Goal: Information Seeking & Learning: Learn about a topic

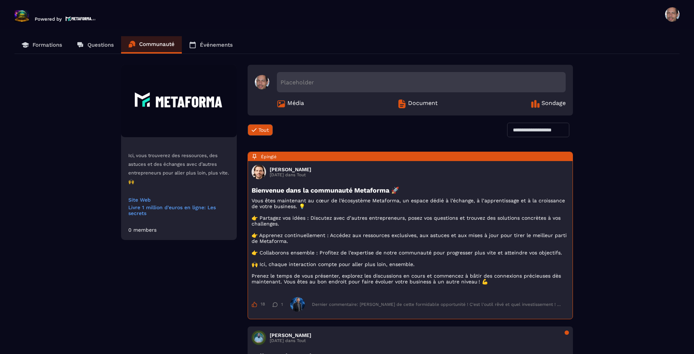
click at [54, 46] on p "Formations" at bounding box center [48, 45] width 30 height 7
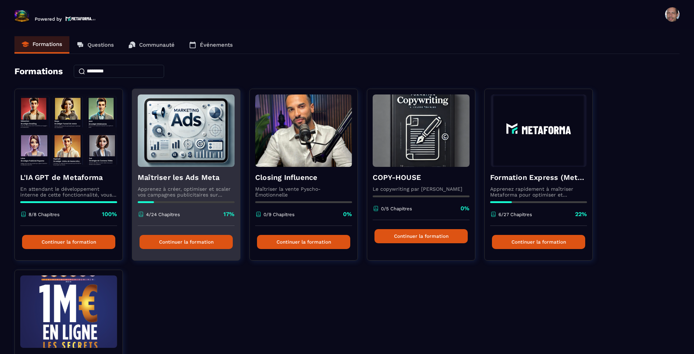
click at [203, 183] on div "Maîtriser les Ads Meta Apprenez à créer, optimiser et scaler vos campagnes publ…" at bounding box center [186, 196] width 108 height 59
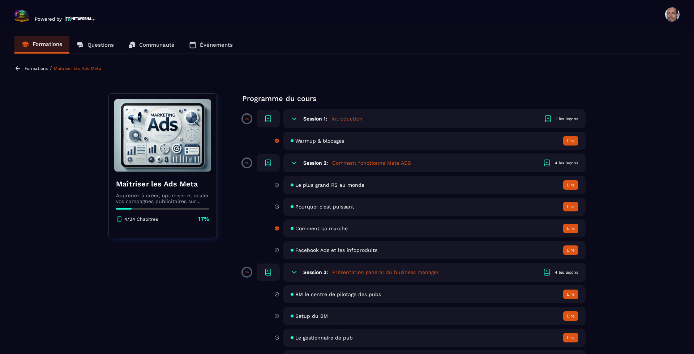
click at [553, 136] on div "Warmup & blocages Lire" at bounding box center [435, 141] width 302 height 18
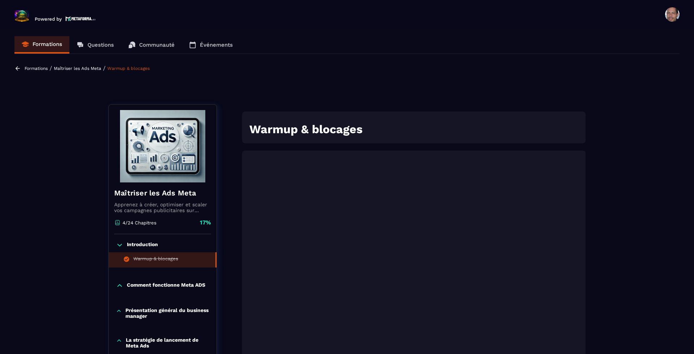
scroll to position [3, 0]
